Goal: Communication & Community: Participate in discussion

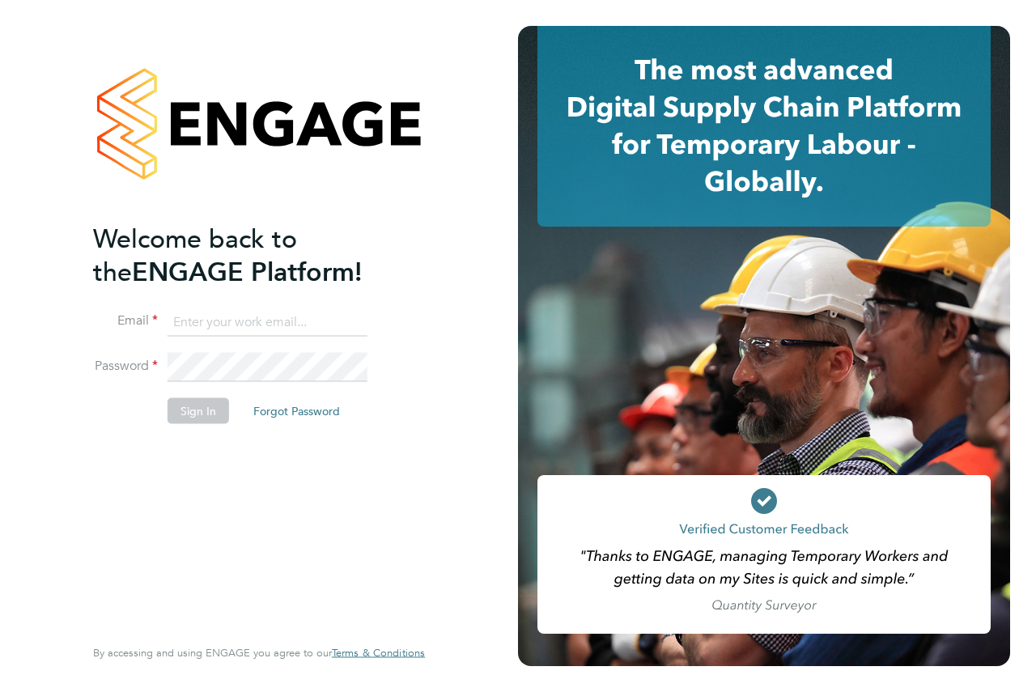
type input "[PERSON_NAME][EMAIL_ADDRESS][DOMAIN_NAME]"
click at [193, 414] on button "Sign In" at bounding box center [199, 411] width 62 height 26
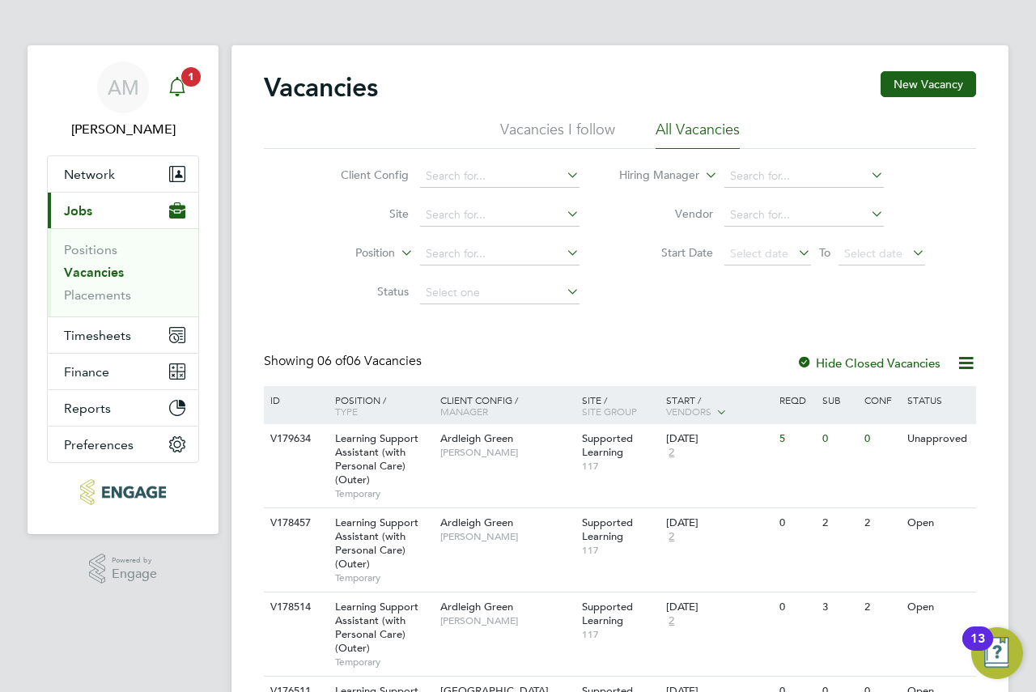
click at [179, 83] on icon "Main navigation" at bounding box center [177, 86] width 19 height 19
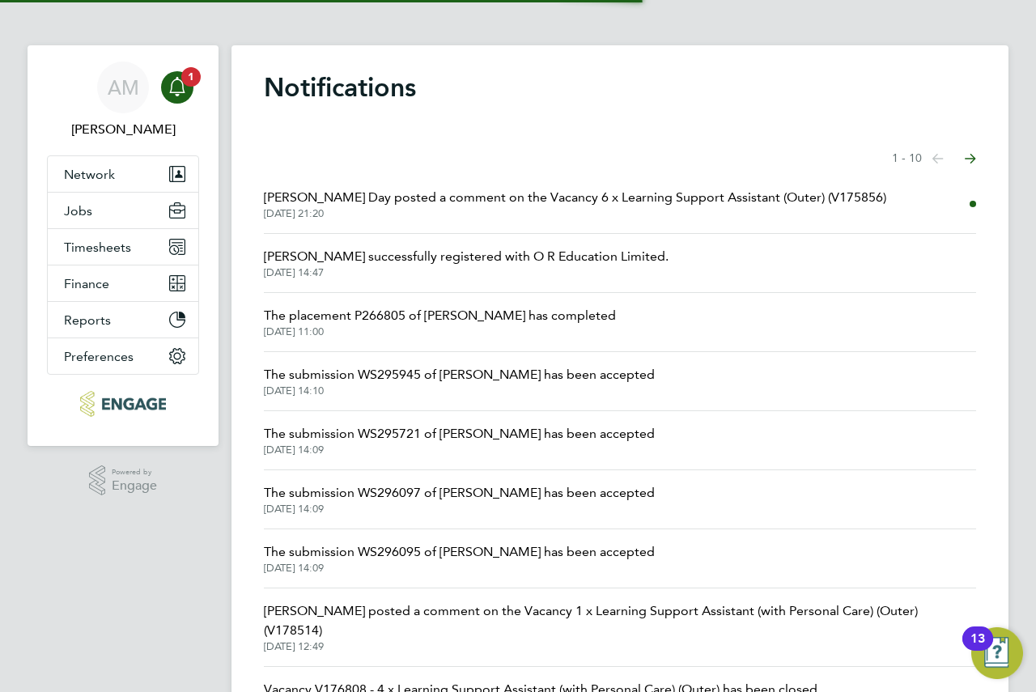
click at [479, 196] on span "Amie Day posted a comment on the Vacancy 6 x Learning Support Assistant (Outer)…" at bounding box center [575, 197] width 622 height 19
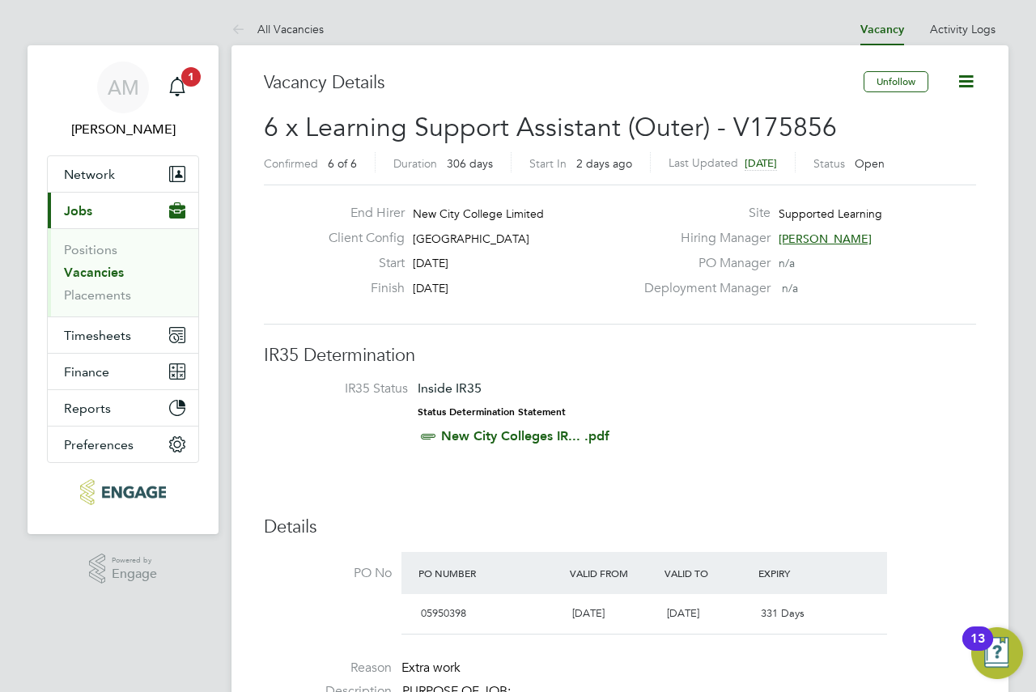
drag, startPoint x: 593, startPoint y: 239, endPoint x: 573, endPoint y: 210, distance: 34.8
click at [573, 210] on div "End Hirer New City College Limited" at bounding box center [475, 217] width 319 height 25
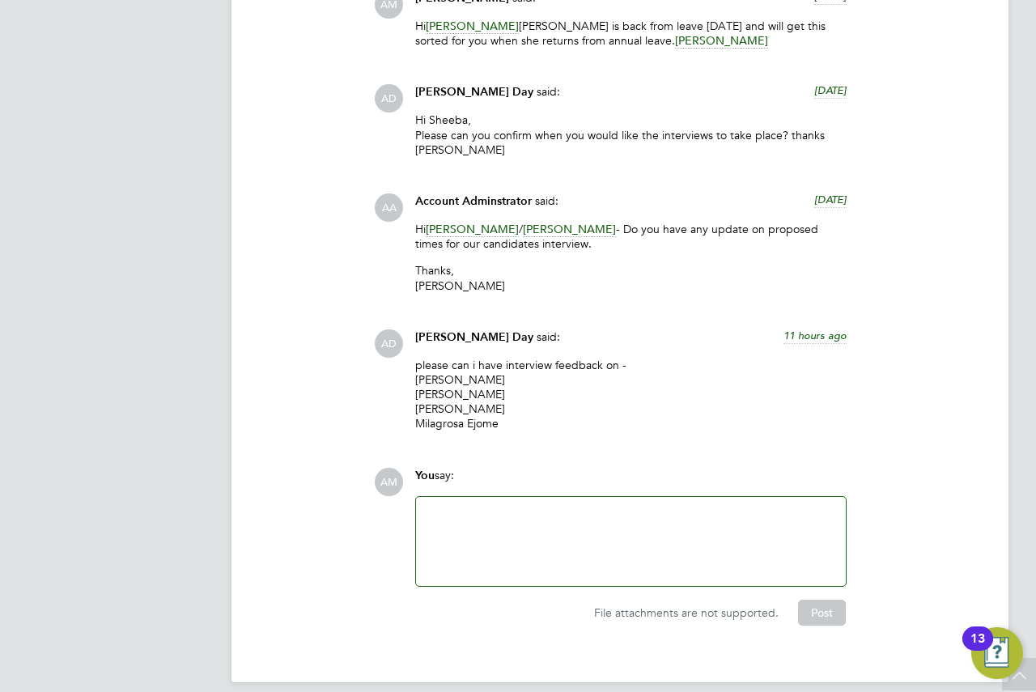
drag, startPoint x: 619, startPoint y: 296, endPoint x: 610, endPoint y: 313, distance: 19.2
drag, startPoint x: 610, startPoint y: 313, endPoint x: 459, endPoint y: 381, distance: 165.9
click at [459, 381] on p "please can i have interview feedback on - Gracia Gracia Henna Khan Paulabi Roy …" at bounding box center [630, 395] width 431 height 74
click at [458, 381] on p "please can i have interview feedback on - Gracia Gracia Henna Khan Paulabi Roy …" at bounding box center [630, 395] width 431 height 74
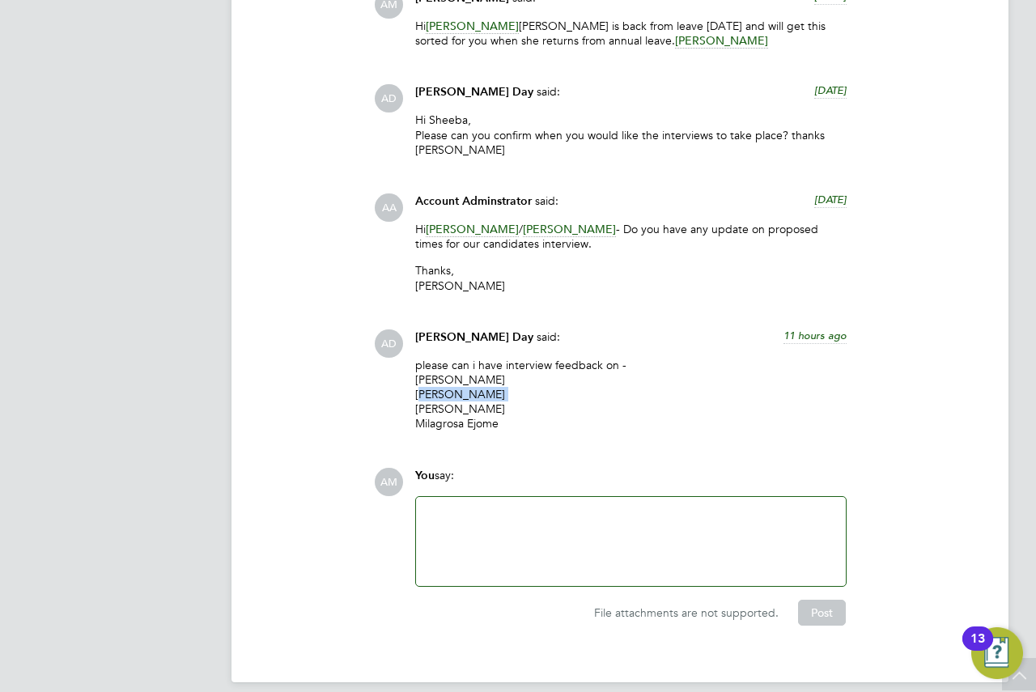
click at [460, 378] on p "please can i have interview feedback on - Gracia Gracia Henna Khan Paulabi Roy …" at bounding box center [630, 395] width 431 height 74
click at [438, 330] on span "Amie Day" at bounding box center [474, 337] width 118 height 14
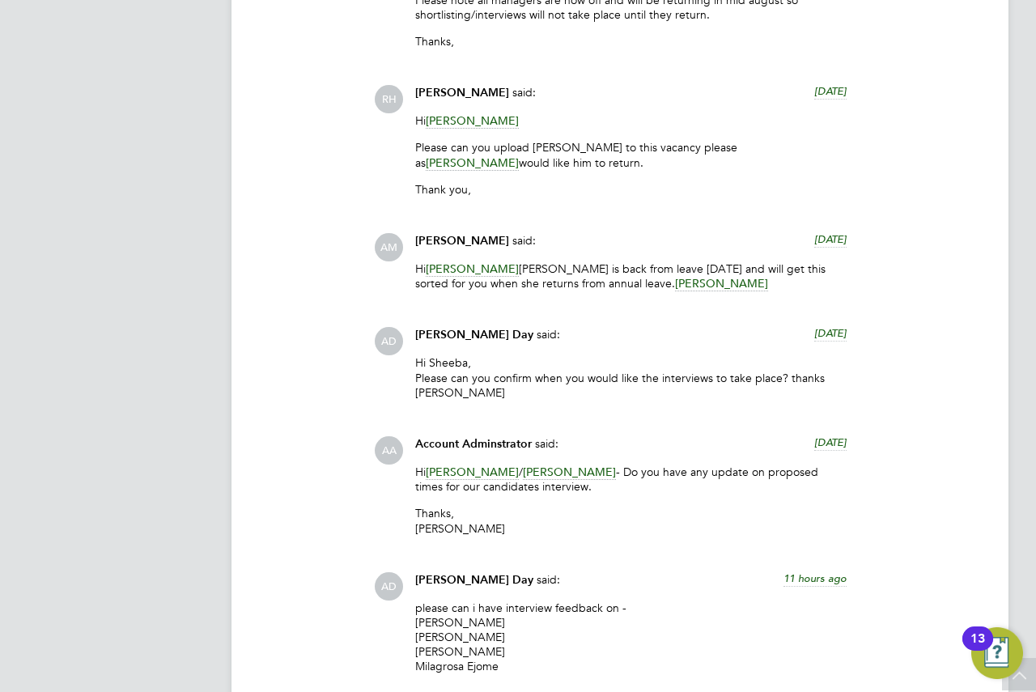
drag, startPoint x: 586, startPoint y: 314, endPoint x: 552, endPoint y: 305, distance: 35.1
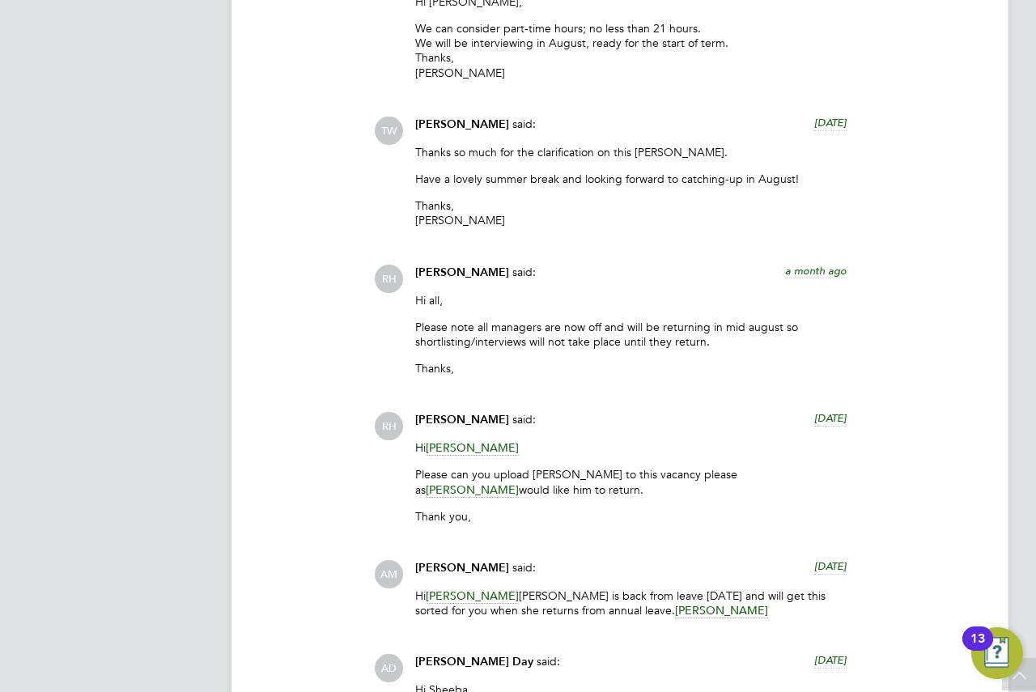
scroll to position [4472, 0]
